Goal: Task Accomplishment & Management: Manage account settings

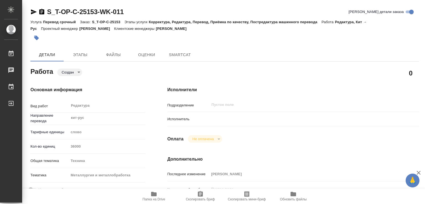
type textarea "x"
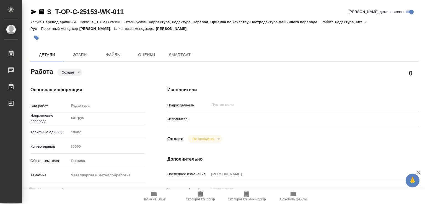
type textarea "x"
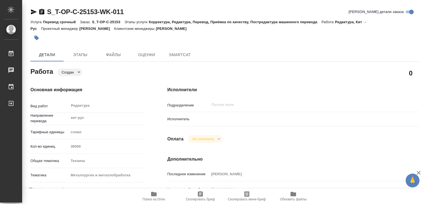
type textarea "x"
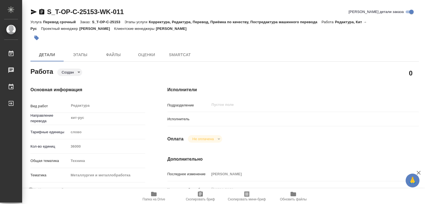
type textarea "x"
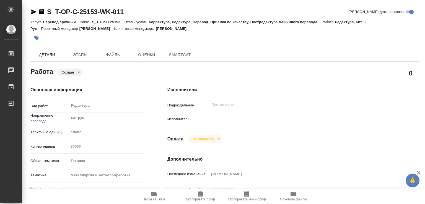
type textarea "x"
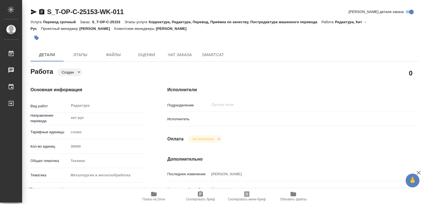
type textarea "x"
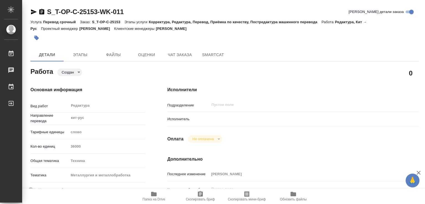
type textarea "x"
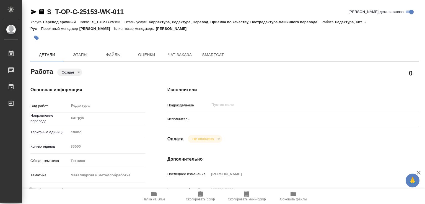
click at [188, 115] on div "Исполнитель" at bounding box center [292, 119] width 251 height 10
click at [199, 120] on p "Исполнитель" at bounding box center [188, 119] width 42 height 6
drag, startPoint x: 199, startPoint y: 120, endPoint x: 218, endPoint y: 119, distance: 19.1
click at [200, 120] on p "Исполнитель" at bounding box center [188, 119] width 42 height 6
click at [220, 119] on div at bounding box center [303, 119] width 189 height 10
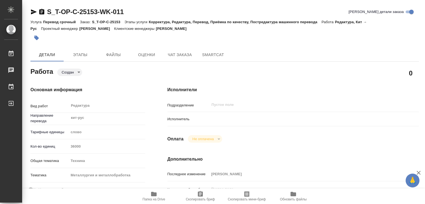
click at [247, 119] on div at bounding box center [303, 119] width 189 height 10
click at [210, 103] on div "​" at bounding box center [303, 105] width 189 height 10
click at [205, 88] on h4 "Исполнители" at bounding box center [292, 90] width 251 height 7
click at [216, 89] on h4 "Исполнители" at bounding box center [292, 90] width 251 height 7
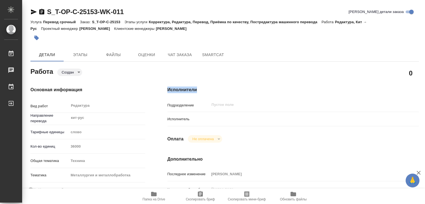
click at [217, 139] on div "Не оплачена" at bounding box center [205, 138] width 34 height 7
